Goal: Task Accomplishment & Management: Manage account settings

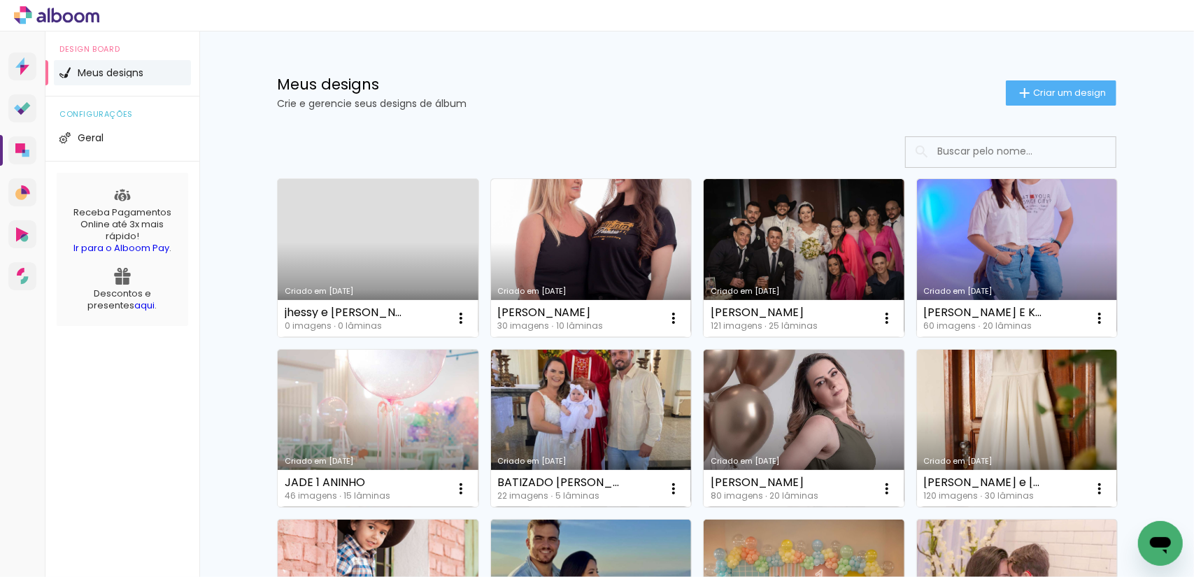
click at [365, 236] on link "Criado em [DATE]" at bounding box center [378, 258] width 201 height 158
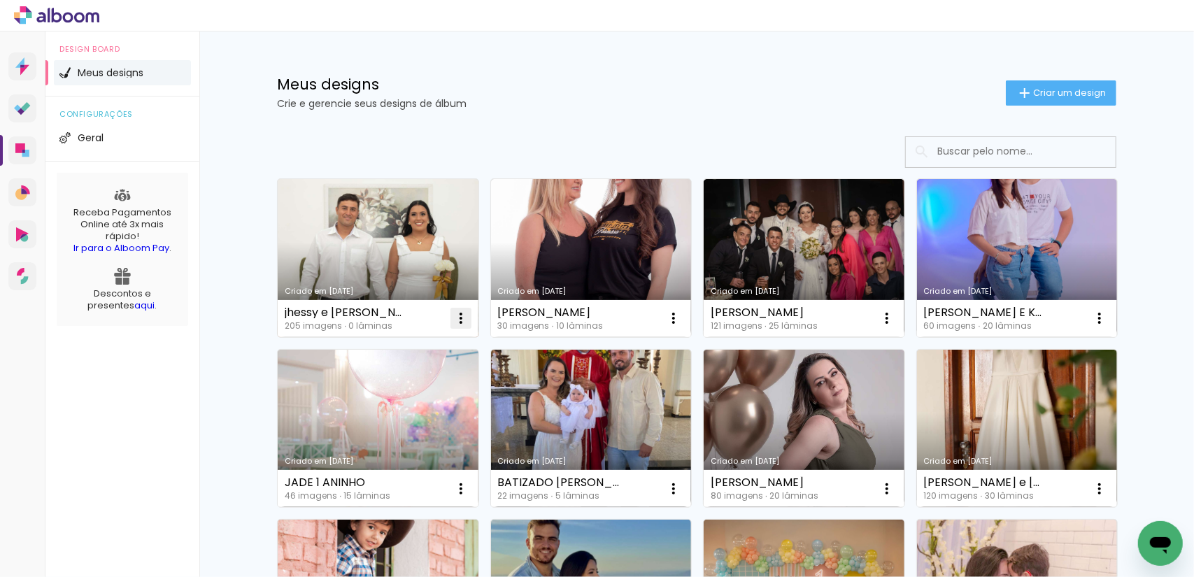
click at [465, 322] on paper-icon-button at bounding box center [461, 318] width 28 height 28
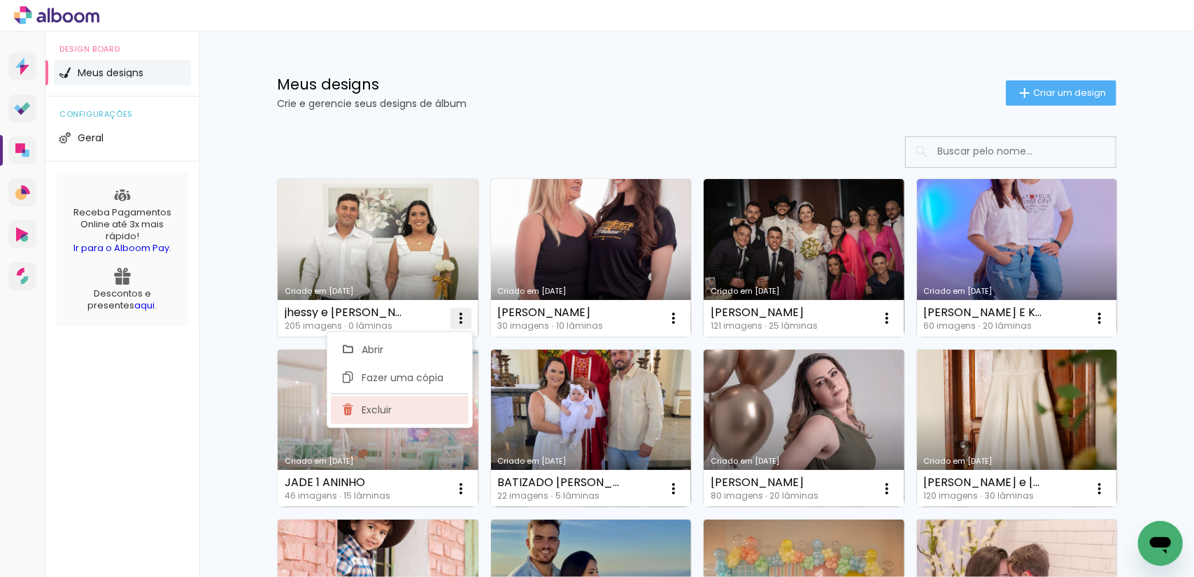
click at [404, 405] on paper-item "Excluir" at bounding box center [400, 410] width 138 height 28
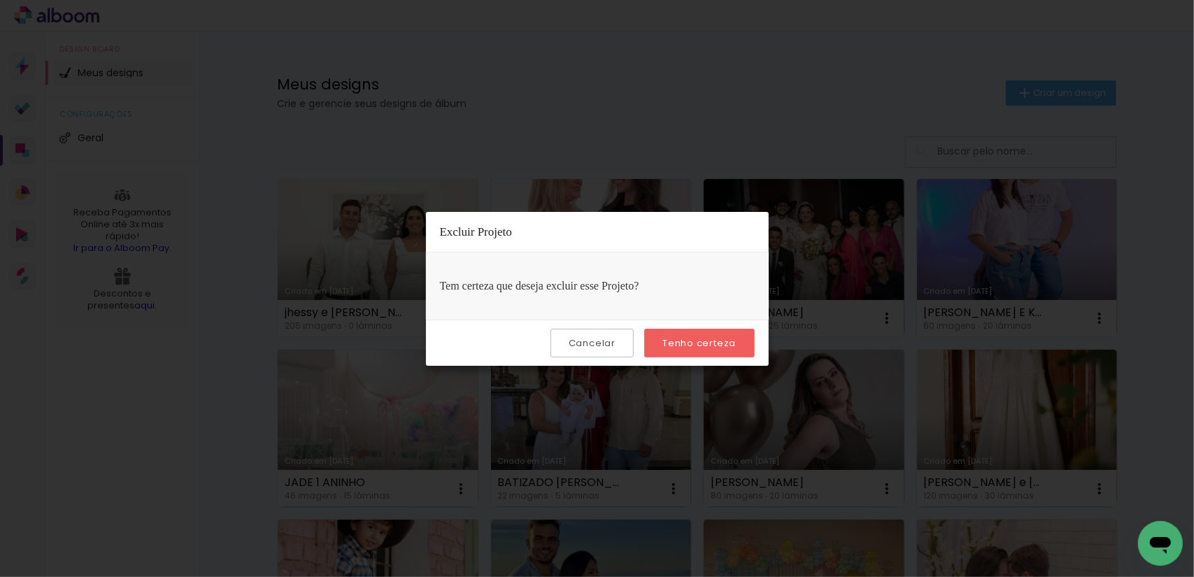
click at [0, 0] on slot "Tenho certeza" at bounding box center [0, 0] width 0 height 0
